Goal: Task Accomplishment & Management: Manage account settings

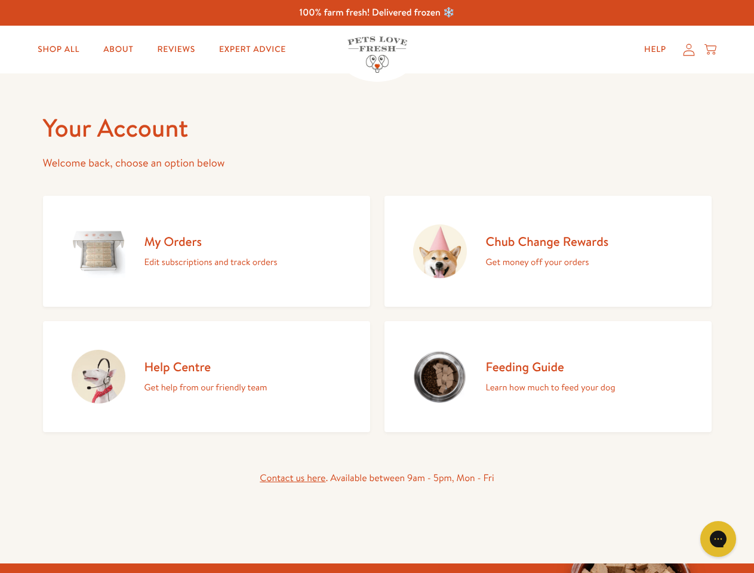
click at [377, 286] on div "My Orders Edit subscriptions and track orders Chub Change Rewards Get money off…" at bounding box center [377, 311] width 668 height 241
click at [718, 539] on icon "Gorgias live chat" at bounding box center [717, 538] width 11 height 11
